Goal: Check status: Check status

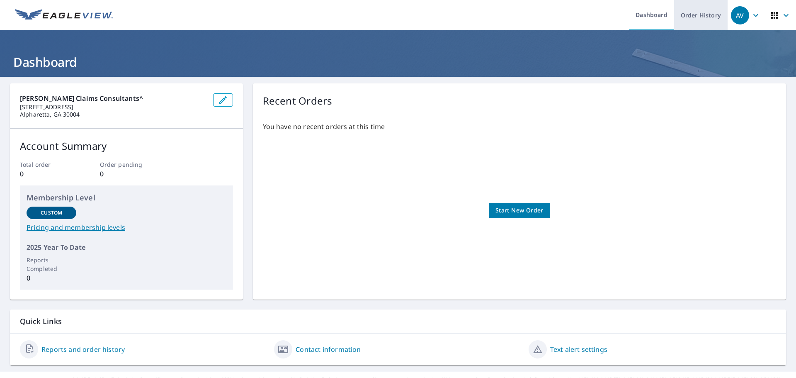
click at [685, 23] on link "Order History" at bounding box center [702, 15] width 54 height 30
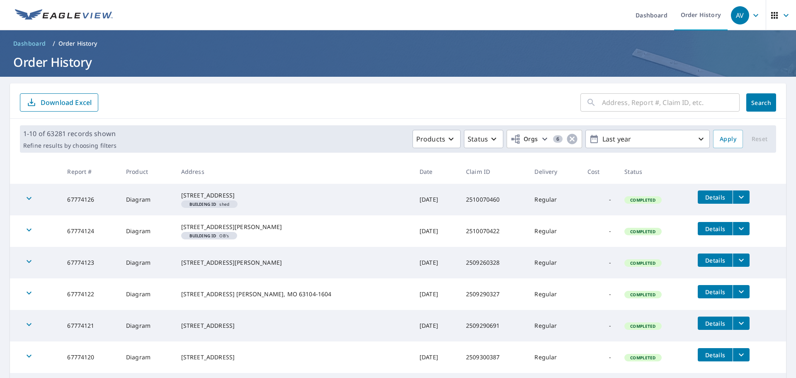
click at [674, 107] on input "text" at bounding box center [671, 102] width 138 height 23
paste input "2510070196"
type input "2510070196"
click at [747, 101] on button "Search" at bounding box center [762, 102] width 30 height 18
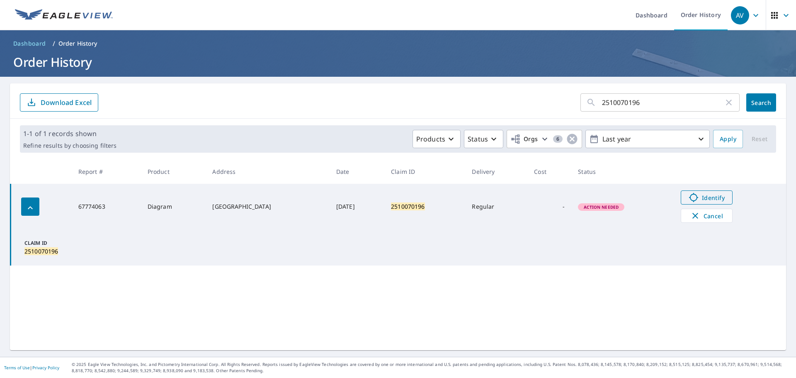
click at [713, 199] on span "Identify" at bounding box center [707, 197] width 41 height 10
click at [699, 215] on icon "button" at bounding box center [696, 216] width 10 height 10
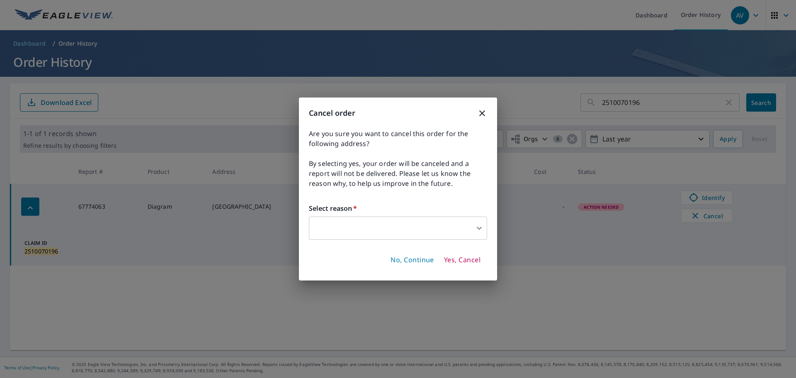
click at [402, 227] on body "AV AV Dashboard Order History AV Dashboard / Order History Order History 251007…" at bounding box center [398, 189] width 796 height 378
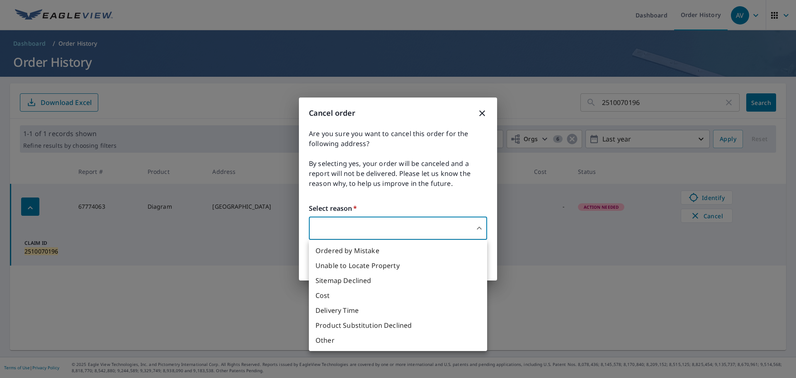
click at [398, 265] on li "Unable to Locate Property" at bounding box center [398, 265] width 178 height 15
type input "31"
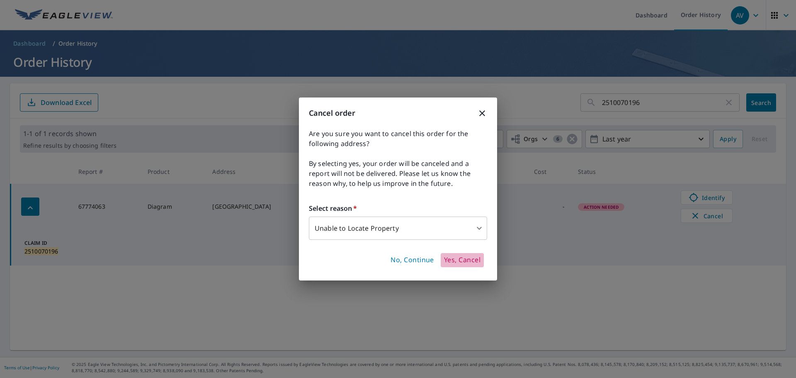
click at [476, 263] on span "Yes, Cancel" at bounding box center [462, 260] width 37 height 9
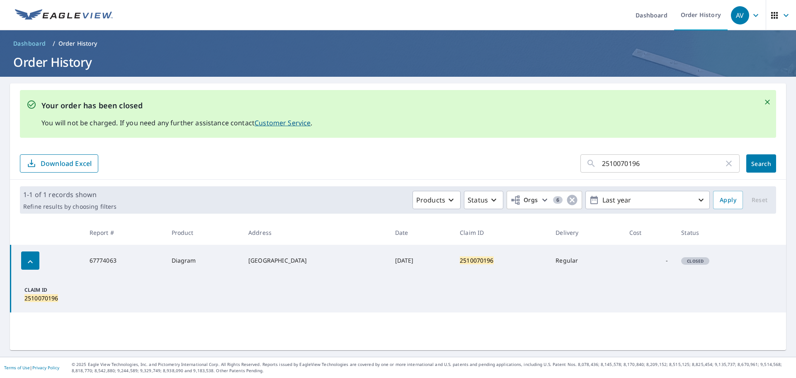
click at [633, 160] on input "2510070196" at bounding box center [663, 163] width 122 height 23
paste input "20421"
type input "2510020421"
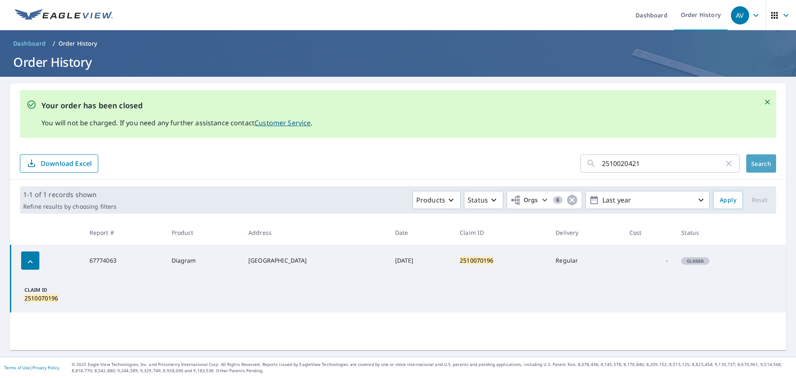
click at [747, 160] on button "Search" at bounding box center [762, 163] width 30 height 18
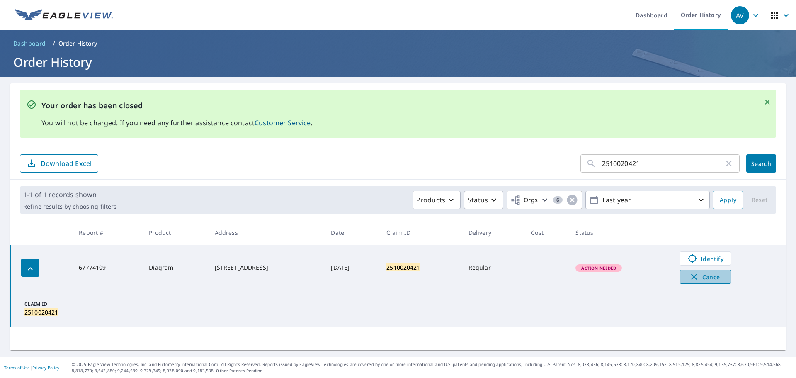
click at [705, 282] on button "Cancel" at bounding box center [706, 277] width 52 height 14
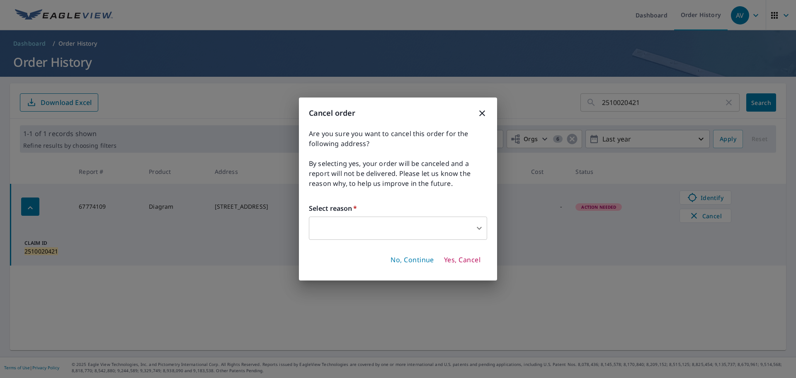
click at [424, 225] on body "AV AV Dashboard Order History AV Dashboard / Order History Order History 251002…" at bounding box center [398, 189] width 796 height 378
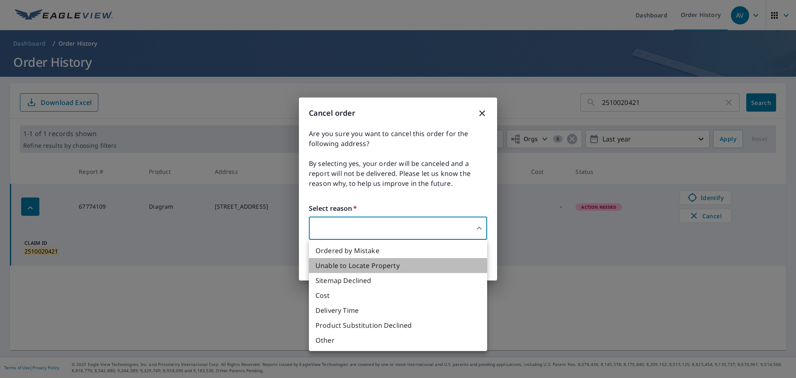
click at [394, 263] on li "Unable to Locate Property" at bounding box center [398, 265] width 178 height 15
type input "31"
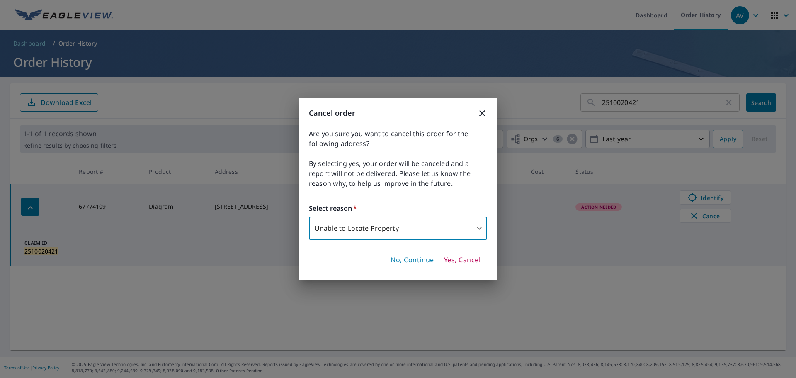
click at [470, 263] on span "Yes, Cancel" at bounding box center [462, 260] width 37 height 9
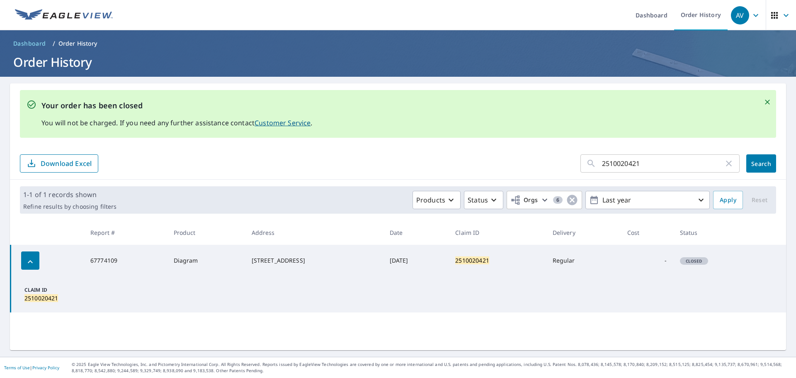
click at [644, 165] on input "2510020421" at bounding box center [663, 163] width 122 height 23
drag, startPoint x: 644, startPoint y: 165, endPoint x: 668, endPoint y: 165, distance: 24.1
click at [644, 165] on input "2510020421" at bounding box center [663, 163] width 122 height 23
paste input "70196"
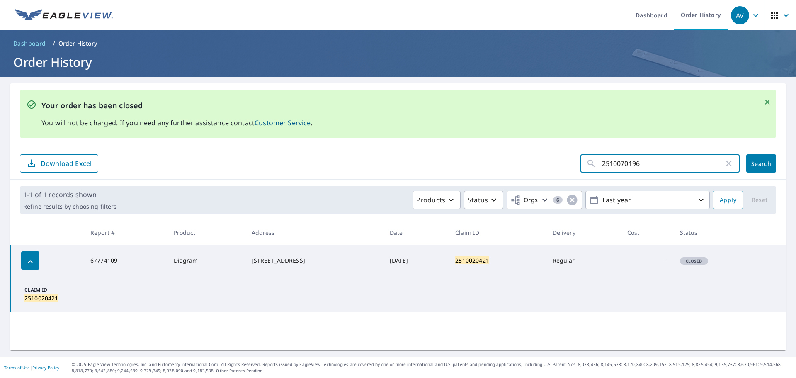
type input "2510070196"
click at [753, 164] on span "Search" at bounding box center [761, 164] width 17 height 8
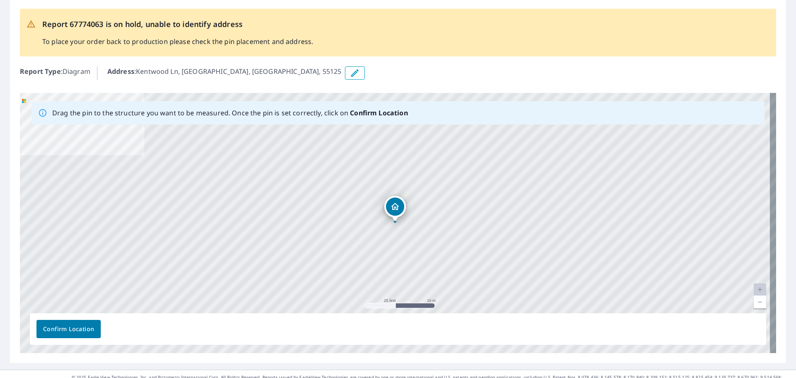
scroll to position [51, 0]
